Goal: Information Seeking & Learning: Learn about a topic

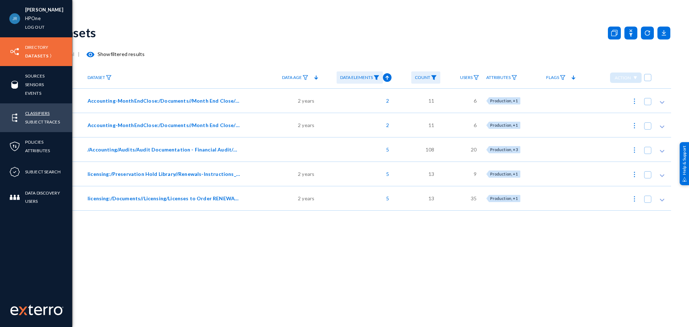
click at [36, 112] on link "Classifiers" at bounding box center [37, 113] width 24 height 8
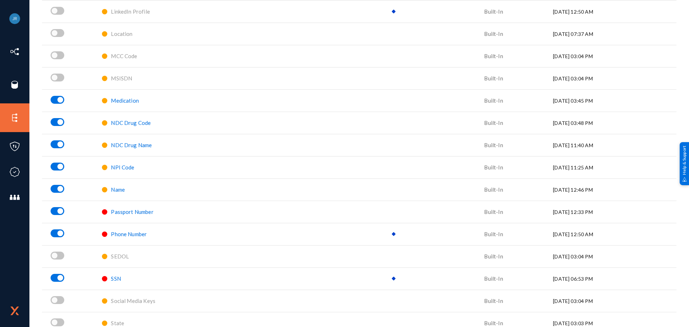
scroll to position [789, 0]
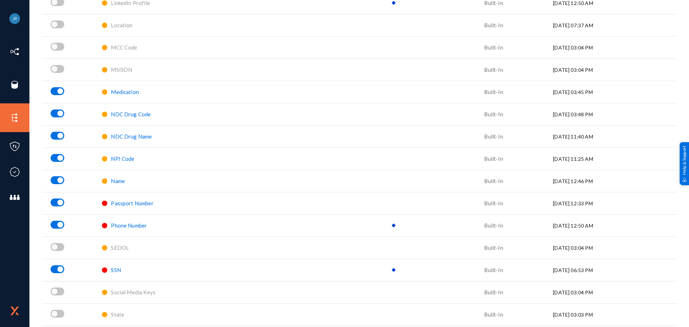
click at [111, 268] on span "SSN" at bounding box center [116, 270] width 10 height 6
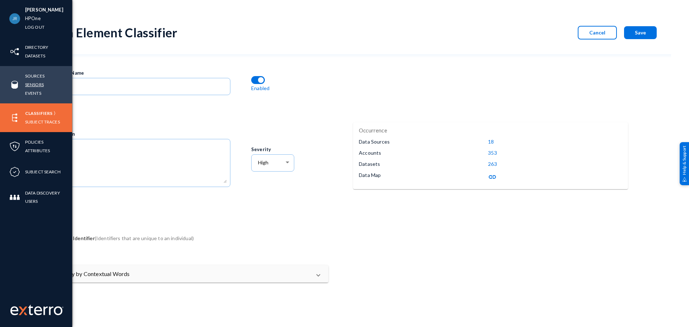
click at [27, 83] on link "Sensors" at bounding box center [34, 84] width 19 height 8
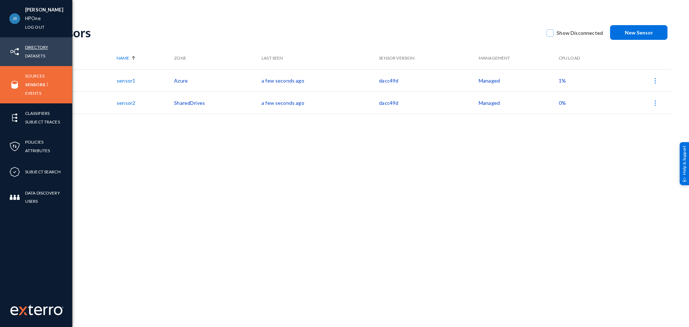
click at [28, 48] on link "Directory" at bounding box center [36, 47] width 23 height 8
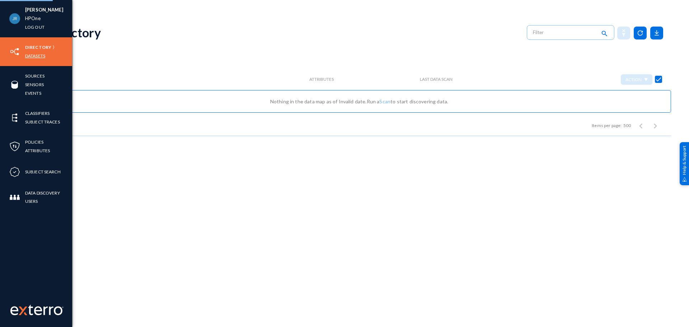
click at [32, 56] on link "Datasets" at bounding box center [35, 56] width 20 height 8
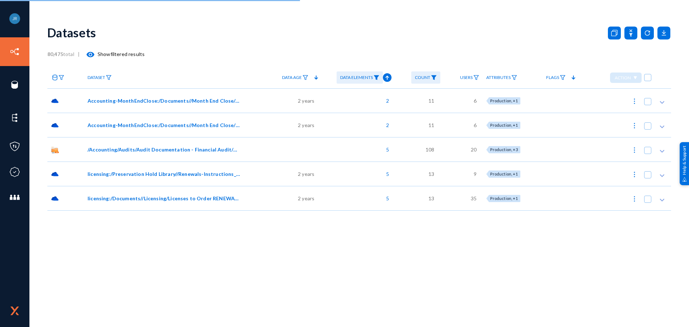
click at [131, 102] on span "Accounting-MonthEndClose:/Documents//Month End Close/June 2023/01 Cash/06.2023 …" at bounding box center [164, 101] width 152 height 8
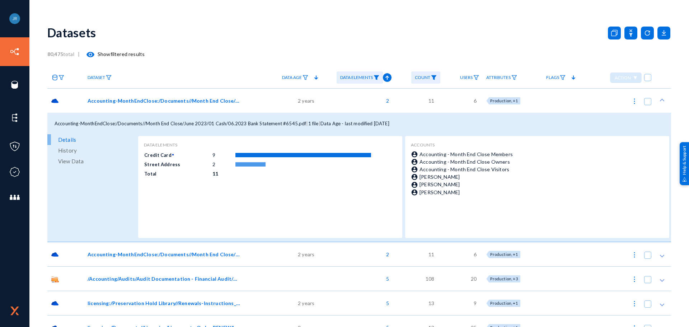
click at [117, 254] on span "Accounting-MonthEndClose:/Documents//Month End Close/May 2023/01 Cash/06.2023 B…" at bounding box center [164, 254] width 152 height 8
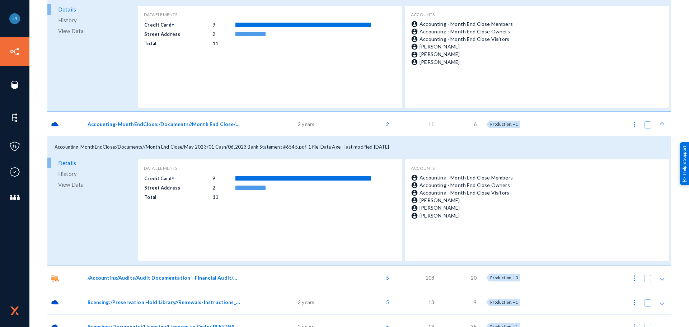
scroll to position [142, 0]
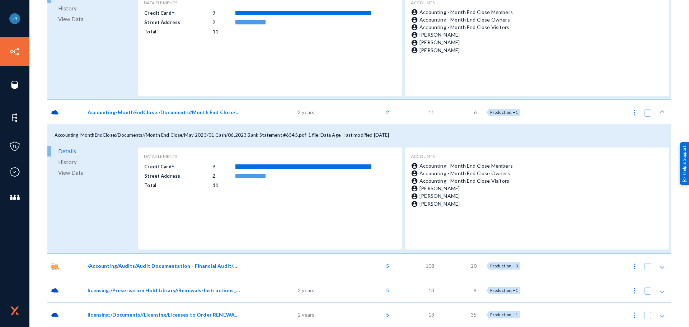
click at [148, 103] on div "Accounting-MonthEndClose:/Documents//Month End Close/May 2023/01 Cash/06.2023 B…" at bounding box center [173, 112] width 178 height 24
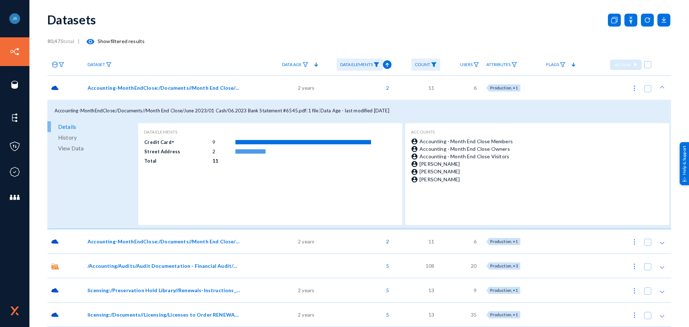
scroll to position [13, 0]
click at [144, 89] on span "Accounting-MonthEndClose:/Documents//Month End Close/June 2023/01 Cash/06.2023 …" at bounding box center [164, 88] width 152 height 8
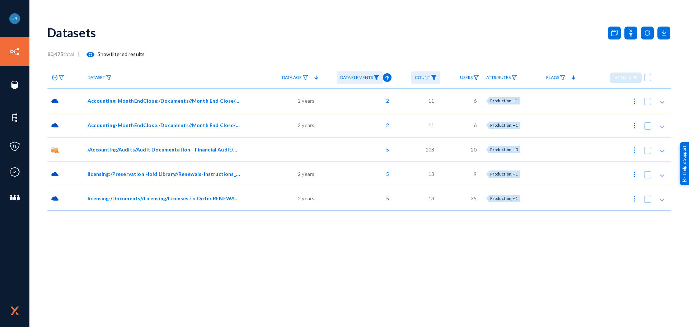
scroll to position [0, 0]
click at [145, 125] on span "Accounting-MonthEndClose:/Documents//Month End Close/May 2023/01 Cash/06.2023 B…" at bounding box center [164, 125] width 152 height 8
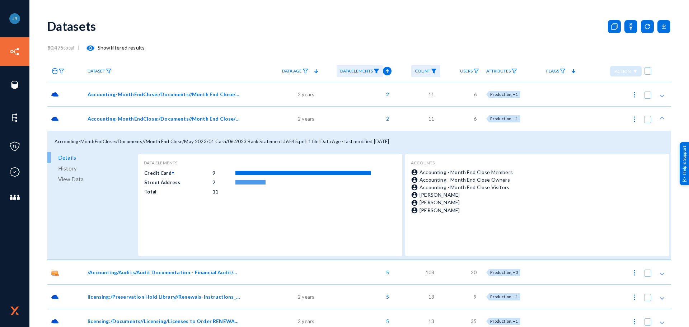
scroll to position [13, 0]
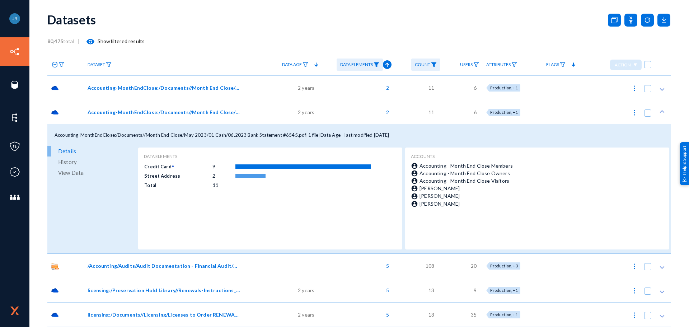
click at [627, 113] on button at bounding box center [634, 112] width 14 height 14
checkbox input "true"
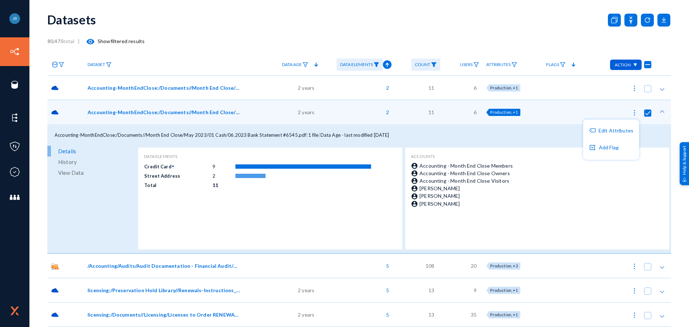
click at [269, 32] on div at bounding box center [344, 163] width 689 height 327
click at [221, 34] on div "80,475 total | visibility Show filtered results" at bounding box center [358, 41] width 623 height 14
click at [380, 61] on link "Data Elements" at bounding box center [359, 64] width 46 height 13
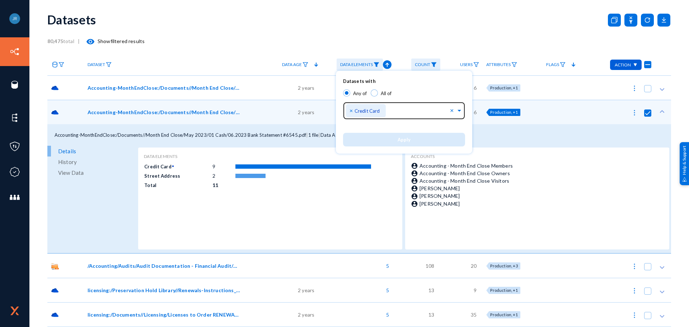
click at [352, 110] on span "×" at bounding box center [351, 110] width 5 height 7
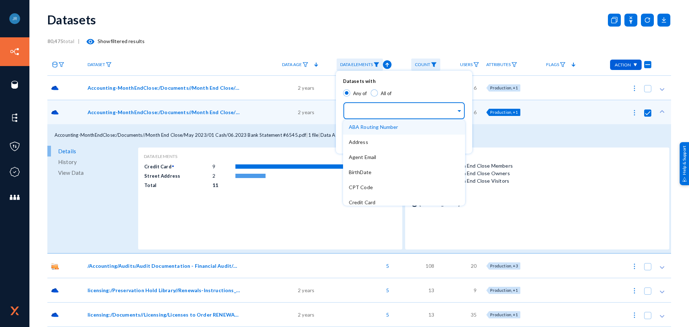
click at [411, 112] on input "text" at bounding box center [402, 111] width 107 height 7
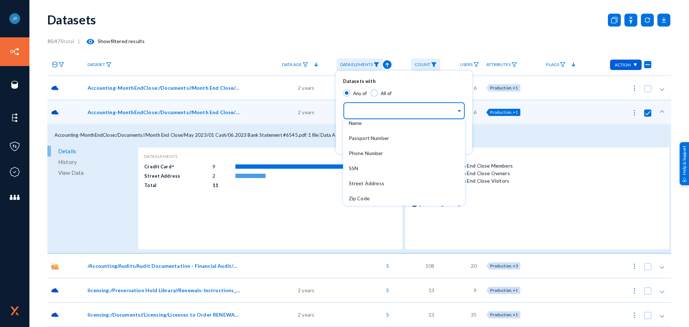
scroll to position [215, 0]
click at [357, 169] on span "SSN" at bounding box center [353, 168] width 9 height 6
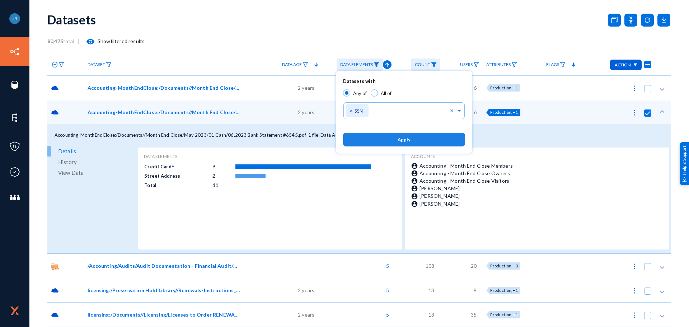
click at [390, 139] on button "Apply" at bounding box center [404, 139] width 122 height 13
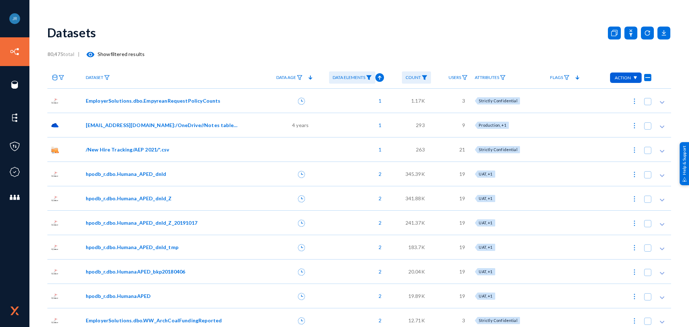
click at [361, 77] on span "Data Elements" at bounding box center [349, 77] width 33 height 5
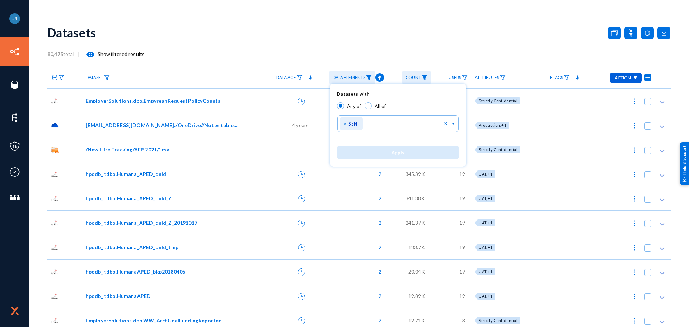
click at [382, 32] on div at bounding box center [344, 163] width 689 height 327
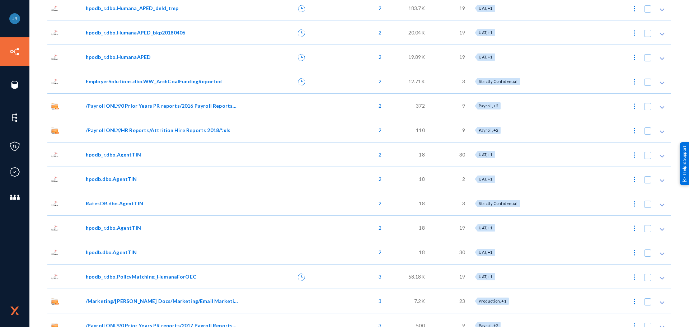
scroll to position [251, 0]
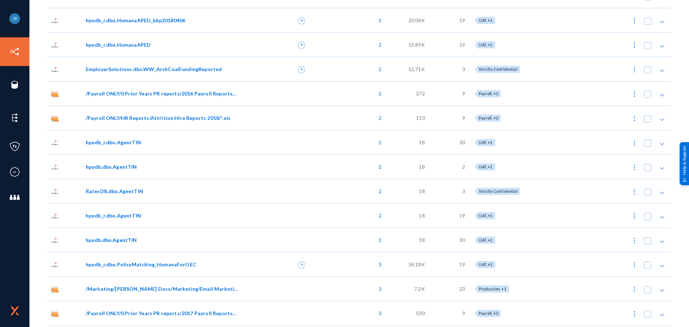
click at [133, 192] on span "RatesDB.dbo.AgentTIN" at bounding box center [114, 191] width 57 height 8
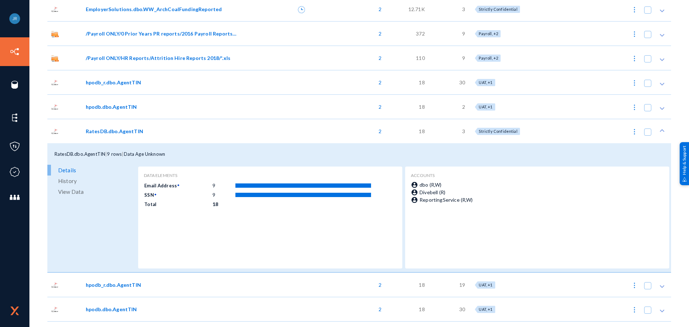
scroll to position [323, 0]
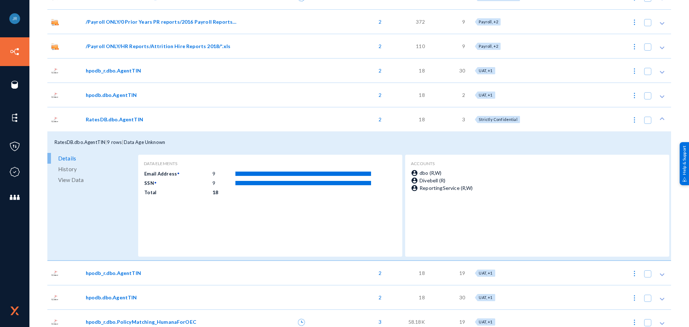
click at [66, 170] on span "History" at bounding box center [67, 169] width 19 height 11
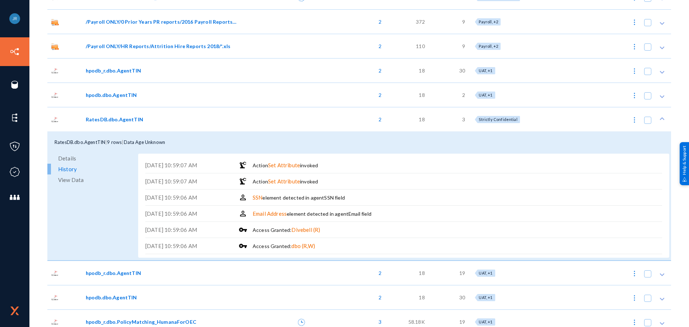
click at [66, 179] on span "View Data" at bounding box center [70, 179] width 25 height 11
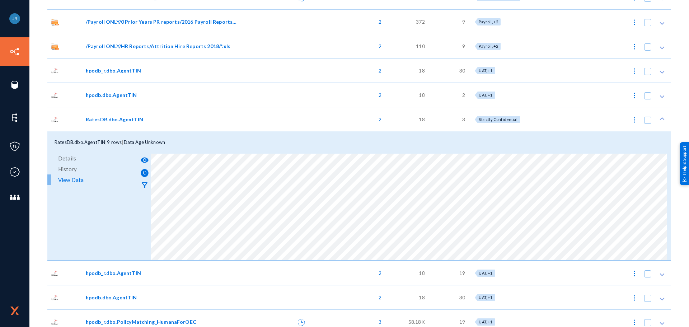
click at [278, 121] on div at bounding box center [286, 119] width 56 height 24
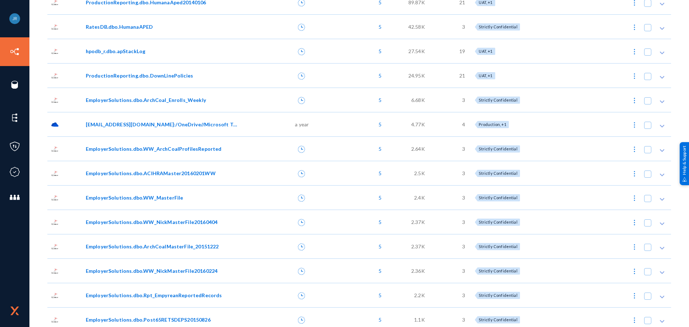
scroll to position [2188, 0]
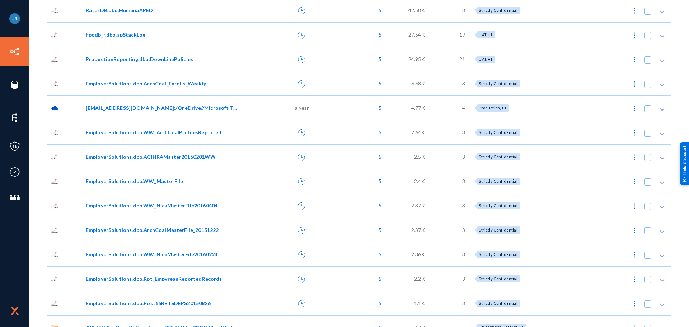
click at [178, 205] on span "EmployerSolutions.dbo.WW_NickMasterFile20160404" at bounding box center [152, 206] width 132 height 8
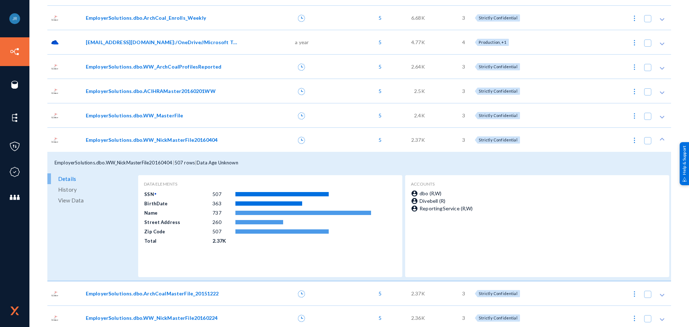
scroll to position [2260, 0]
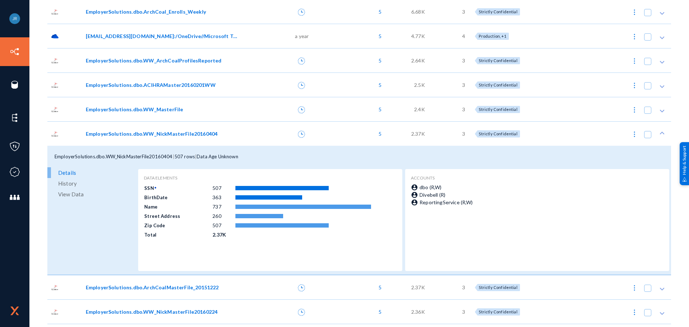
click at [66, 193] on span "View Data" at bounding box center [70, 194] width 25 height 11
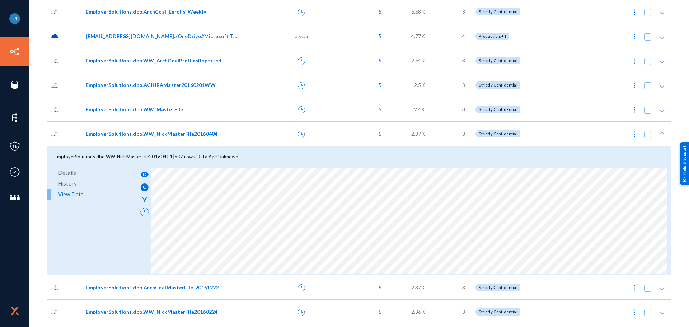
click at [233, 109] on div "EmployerSolutions.dbo.WW_MasterFile" at bounding box center [162, 109] width 152 height 8
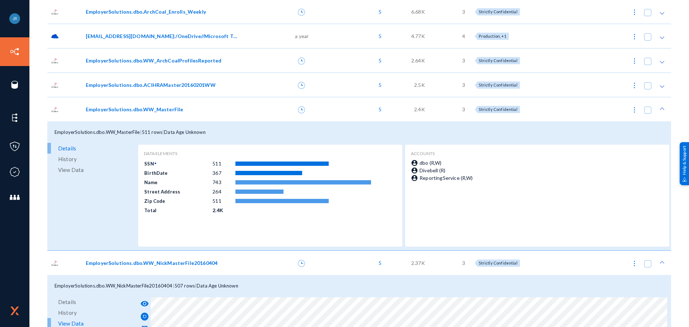
click at [233, 109] on div "EmployerSolutions.dbo.WW_MasterFile" at bounding box center [162, 109] width 152 height 8
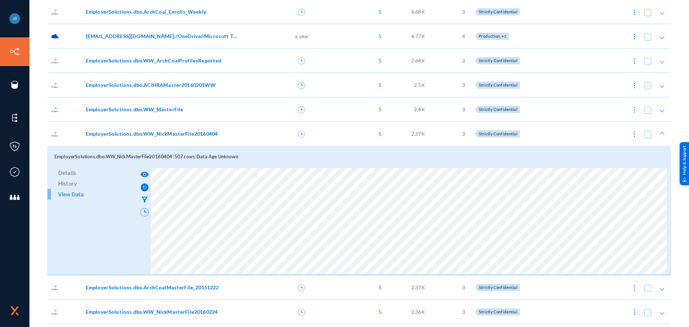
click at [235, 137] on div "EmployerSolutions.dbo.WW_NickMasterFile20160404" at bounding box center [162, 134] width 152 height 8
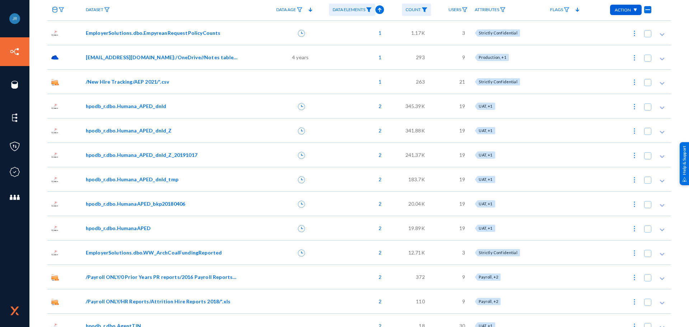
scroll to position [0, 0]
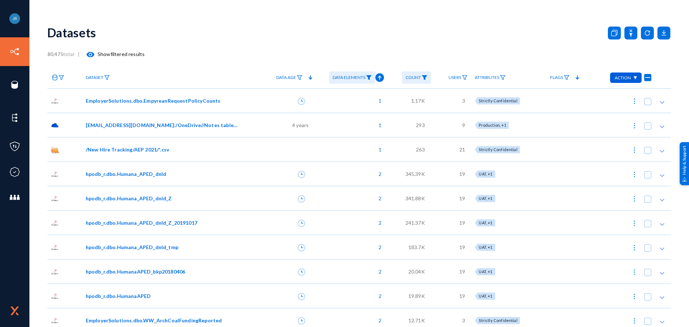
click at [329, 13] on div "[PERSON_NAME] HPOne Log out Directory Datasets Sources Sensors Events Classifie…" at bounding box center [344, 163] width 689 height 327
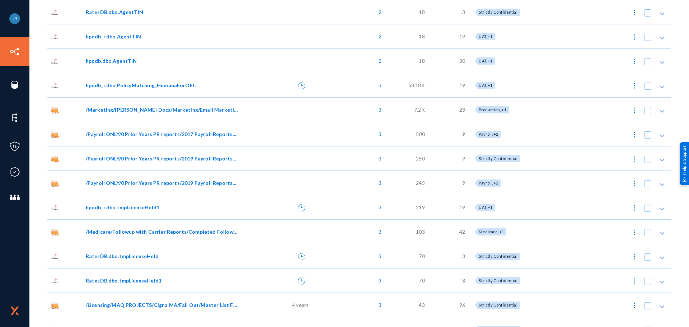
scroll to position [430, 0]
click at [170, 229] on span "/Medicare/Followup with Carrier Reports/Completed Follow Ups/2016 follow ups co…" at bounding box center [162, 231] width 152 height 8
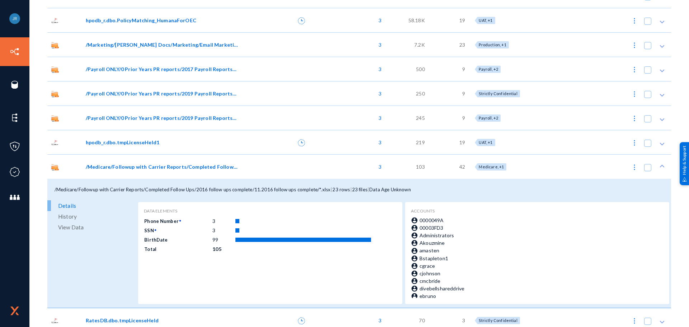
scroll to position [502, 0]
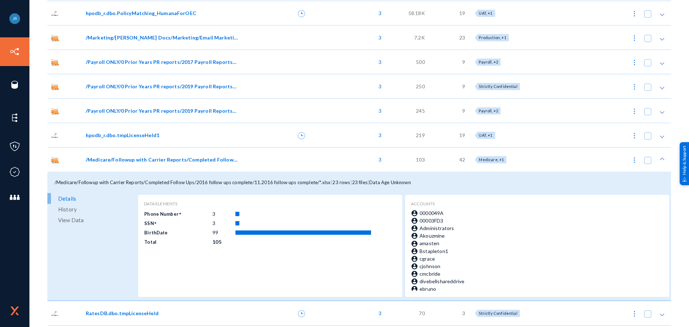
click at [80, 224] on span "View Data" at bounding box center [70, 220] width 25 height 11
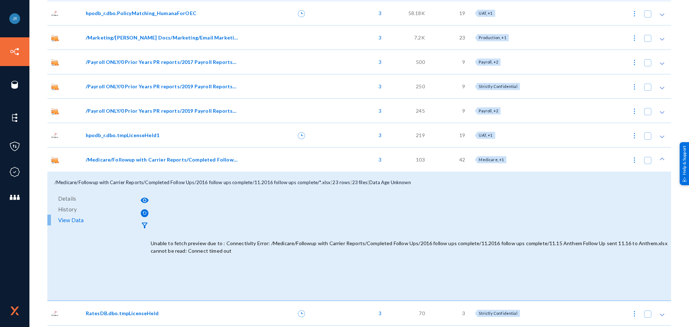
click at [98, 160] on span "/Medicare/Followup with Carrier Reports/Completed Follow Ups/2016 follow ups co…" at bounding box center [162, 160] width 152 height 8
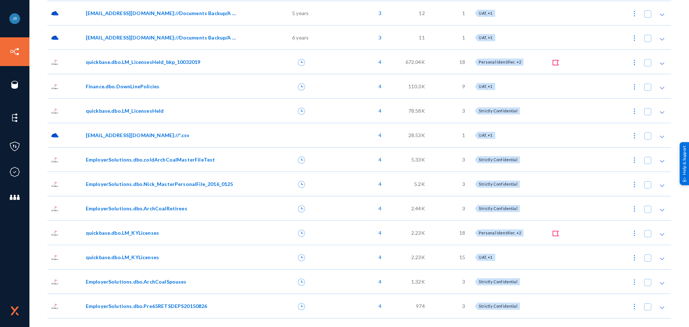
scroll to position [825, 0]
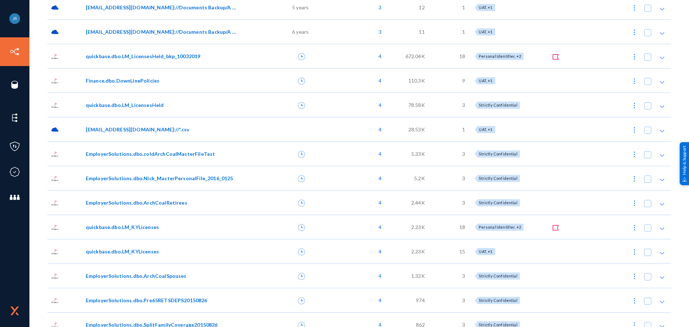
click at [177, 203] on span "EmployerSolutions.dbo.ArchCoalRetirees" at bounding box center [137, 203] width 102 height 8
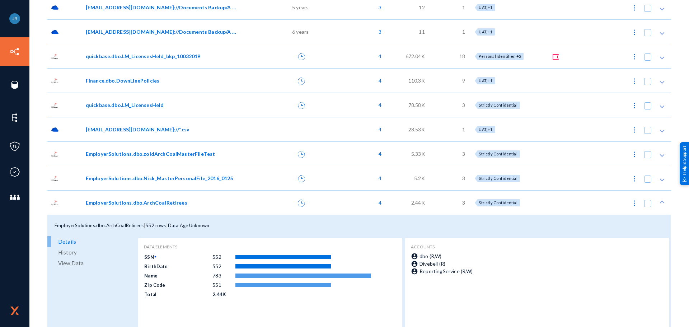
click at [64, 264] on span "View Data" at bounding box center [70, 263] width 25 height 11
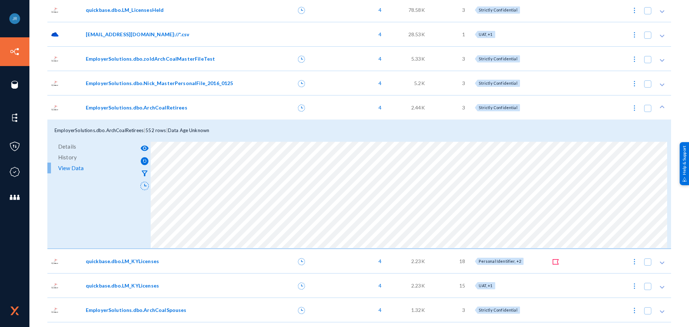
scroll to position [933, 0]
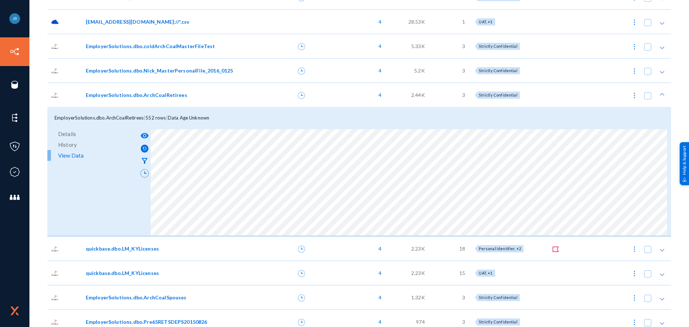
click at [217, 96] on div "EmployerSolutions.dbo.ArchCoalRetirees" at bounding box center [162, 95] width 152 height 8
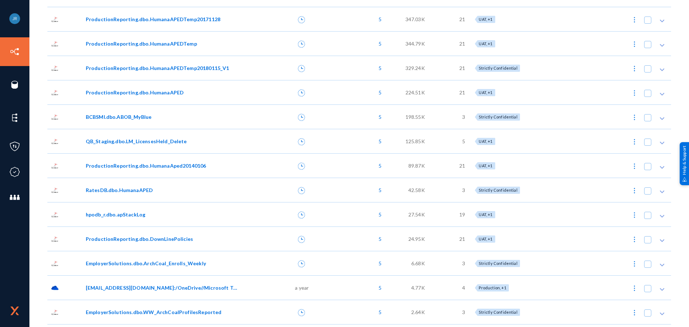
scroll to position [2009, 0]
click at [143, 20] on span "ProductionReporting.dbo.HumanaAPEDTemp20171128" at bounding box center [153, 19] width 135 height 8
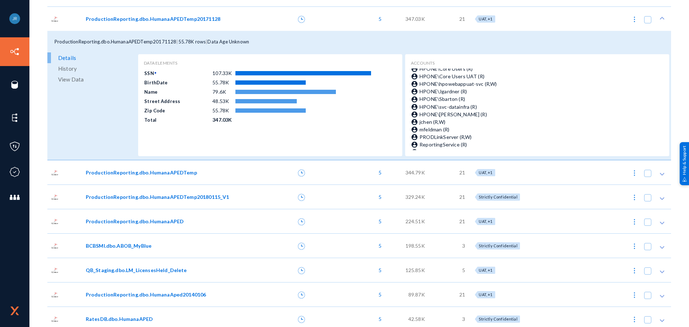
scroll to position [80, 0]
click at [73, 82] on span "View Data" at bounding box center [70, 79] width 25 height 11
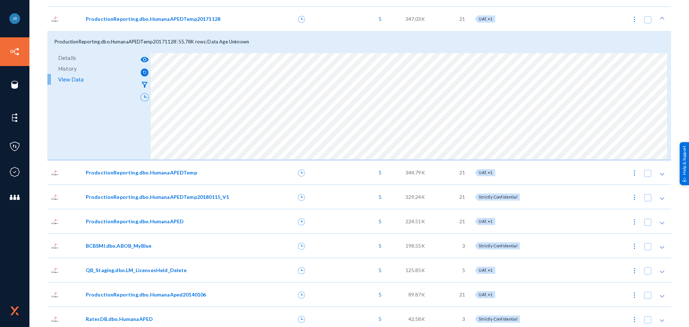
click at [97, 15] on span "ProductionReporting.dbo.HumanaAPEDTemp20171128" at bounding box center [153, 19] width 135 height 8
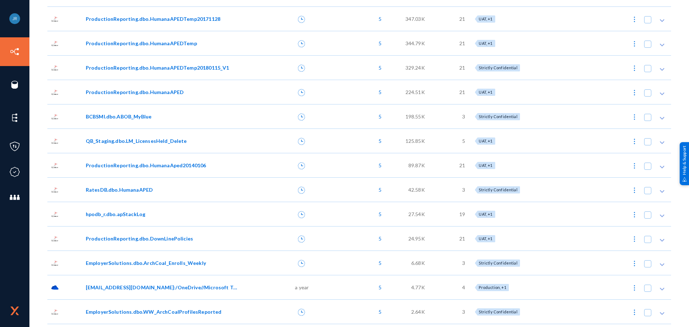
click at [96, 215] on span "hpodb_r.dbo.apStackLog" at bounding box center [116, 214] width 60 height 8
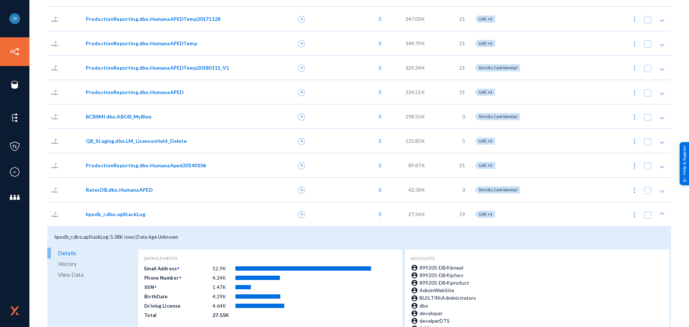
scroll to position [2080, 0]
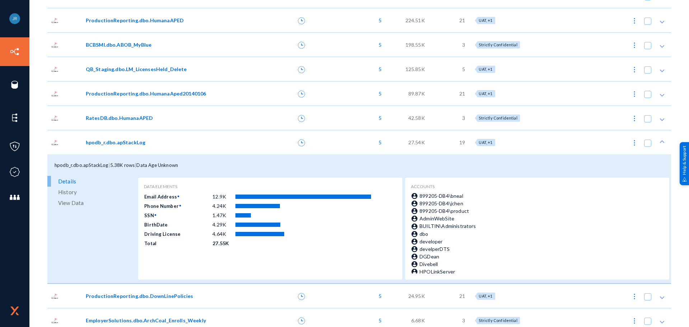
click at [73, 203] on span "View Data" at bounding box center [70, 202] width 25 height 11
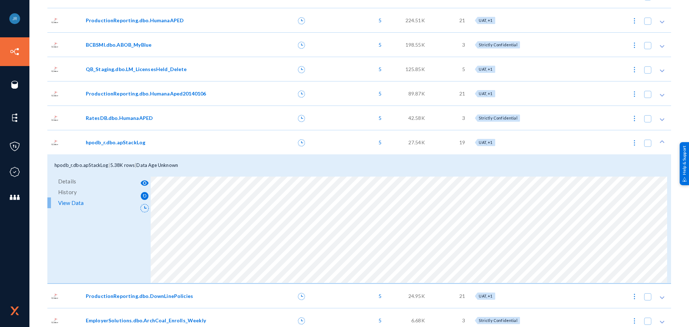
click at [77, 203] on span "View Data" at bounding box center [70, 202] width 25 height 11
click at [76, 192] on span "History" at bounding box center [67, 192] width 19 height 11
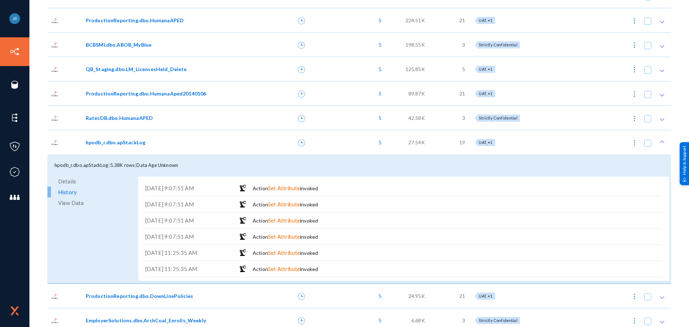
click at [75, 198] on span "View Data" at bounding box center [70, 202] width 25 height 11
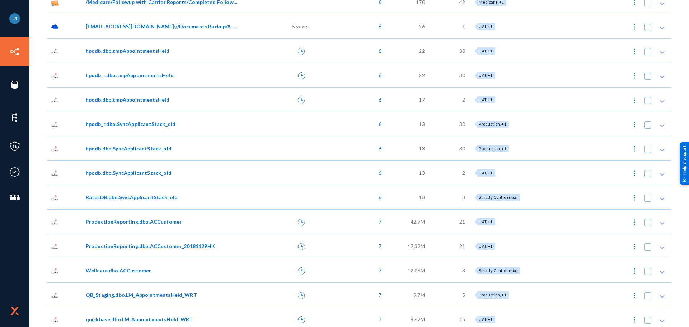
scroll to position [3336, 0]
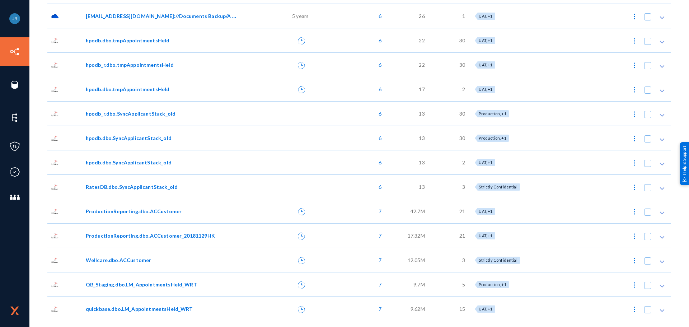
click at [126, 237] on span "ProductionReporting.dbo.ACCustomer_20181129HK" at bounding box center [150, 236] width 129 height 8
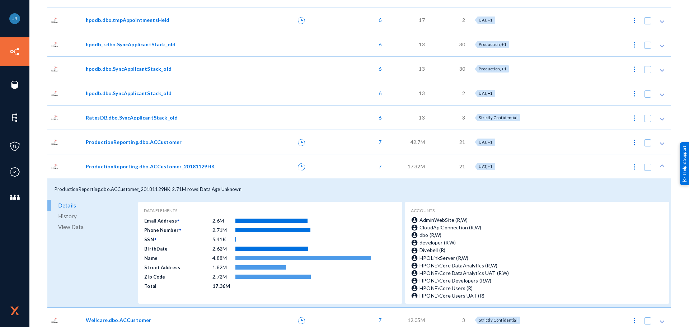
scroll to position [3408, 0]
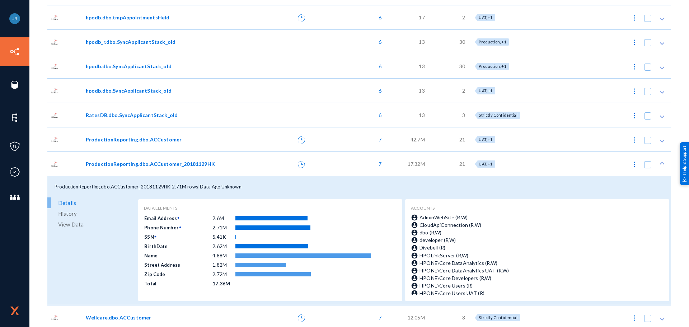
click at [72, 228] on span "View Data" at bounding box center [70, 224] width 25 height 11
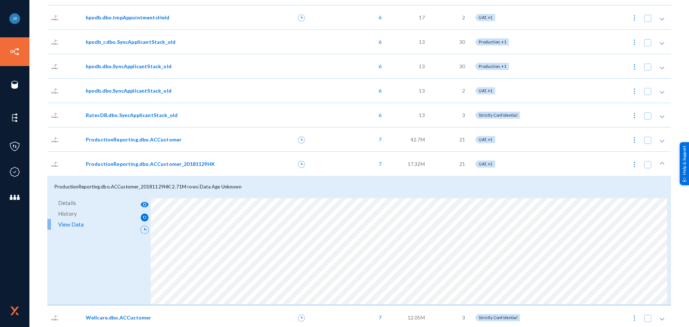
click at [76, 199] on link "Details" at bounding box center [91, 202] width 89 height 11
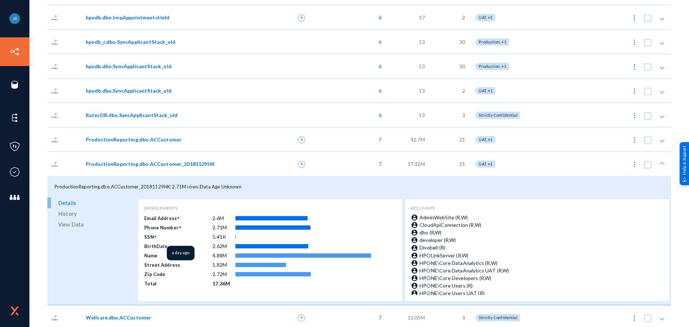
click at [146, 236] on td "SSN" at bounding box center [178, 236] width 68 height 9
click at [74, 230] on div "Details History View Data" at bounding box center [91, 251] width 89 height 108
click at [74, 225] on span "View Data" at bounding box center [70, 224] width 25 height 11
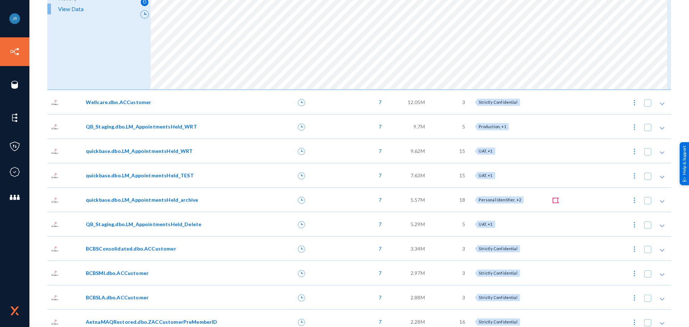
scroll to position [3515, 0]
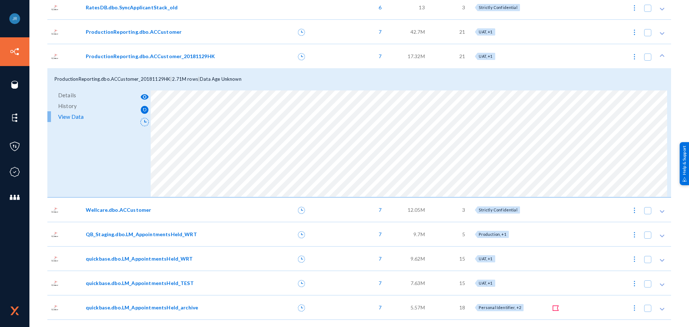
drag, startPoint x: 308, startPoint y: 84, endPoint x: 302, endPoint y: 80, distance: 7.3
click at [308, 84] on div "ProductionReporting.dbo.ACCustomer_20181129HK | 2.71M rows | Data Age Unknown" at bounding box center [358, 79] width 623 height 22
click at [254, 59] on div "ProductionReporting.dbo.ACCustomer_20181129HK" at bounding box center [170, 56] width 176 height 24
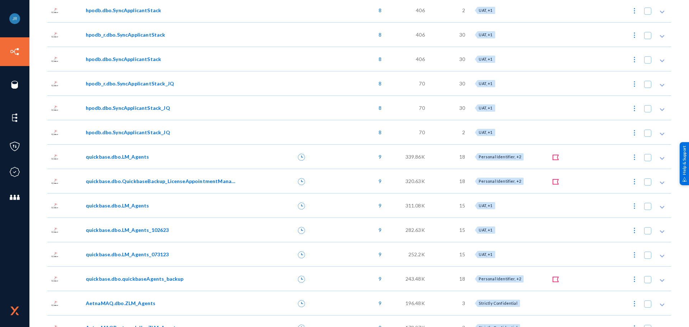
scroll to position [4916, 0]
